Goal: Task Accomplishment & Management: Use online tool/utility

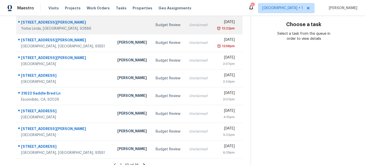
scroll to position [99, 0]
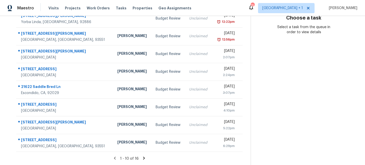
click at [142, 158] on icon at bounding box center [144, 158] width 5 height 5
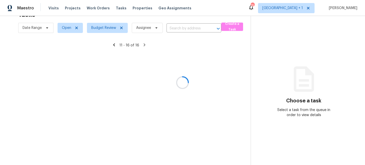
scroll to position [28, 0]
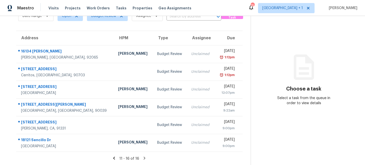
click at [114, 160] on icon at bounding box center [114, 158] width 5 height 5
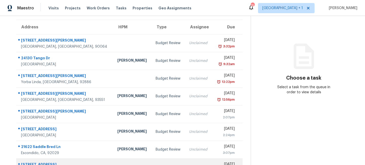
scroll to position [35, 0]
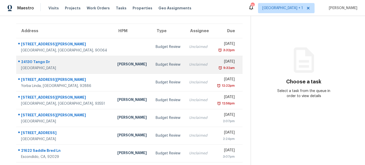
click at [156, 63] on div "Budget Review" at bounding box center [169, 64] width 26 height 5
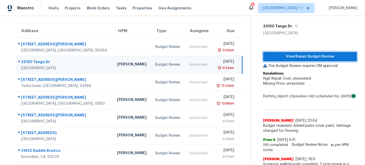
click at [306, 55] on span "View Repair Budget Review" at bounding box center [310, 57] width 86 height 6
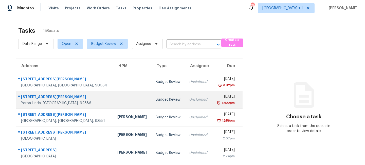
click at [113, 96] on td at bounding box center [132, 100] width 38 height 18
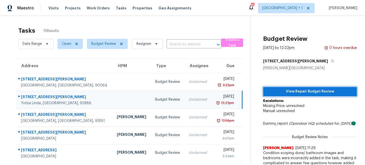
click at [290, 92] on span "View Repair Budget Review" at bounding box center [310, 92] width 86 height 6
